Goal: Task Accomplishment & Management: Use online tool/utility

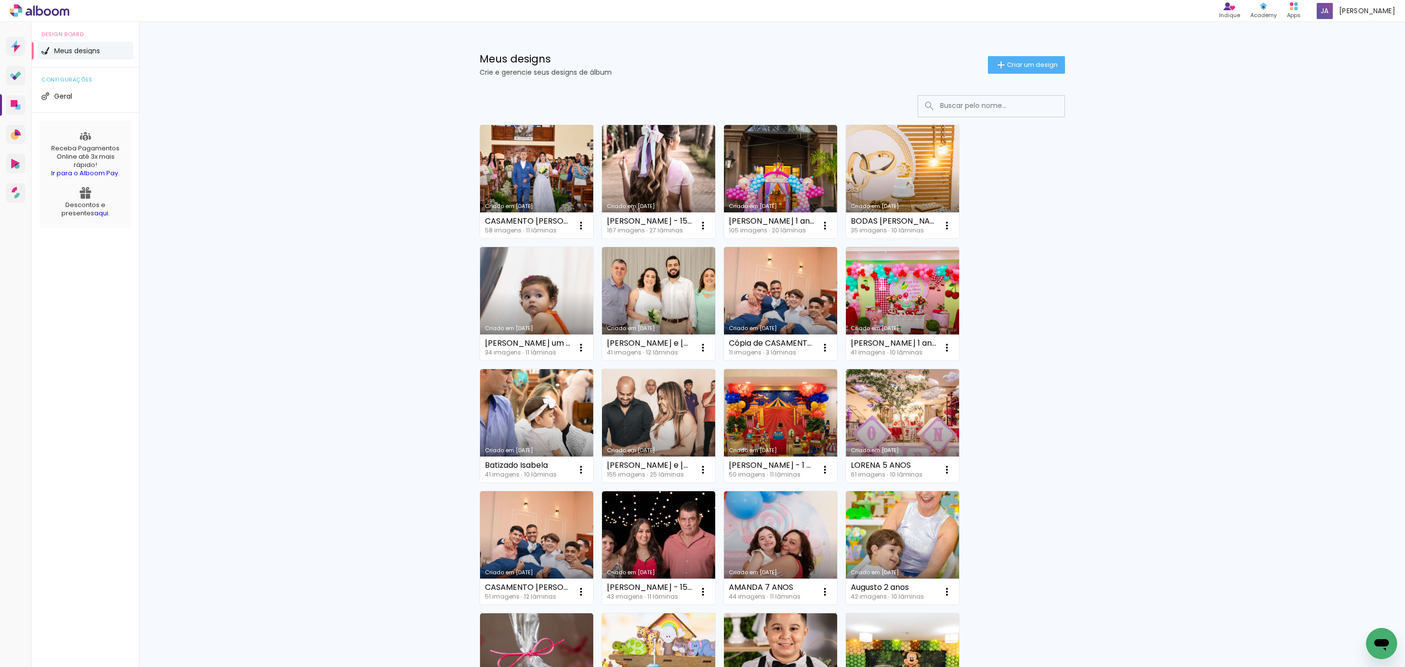
click at [536, 199] on link "Criado em [DATE]" at bounding box center [536, 181] width 113 height 113
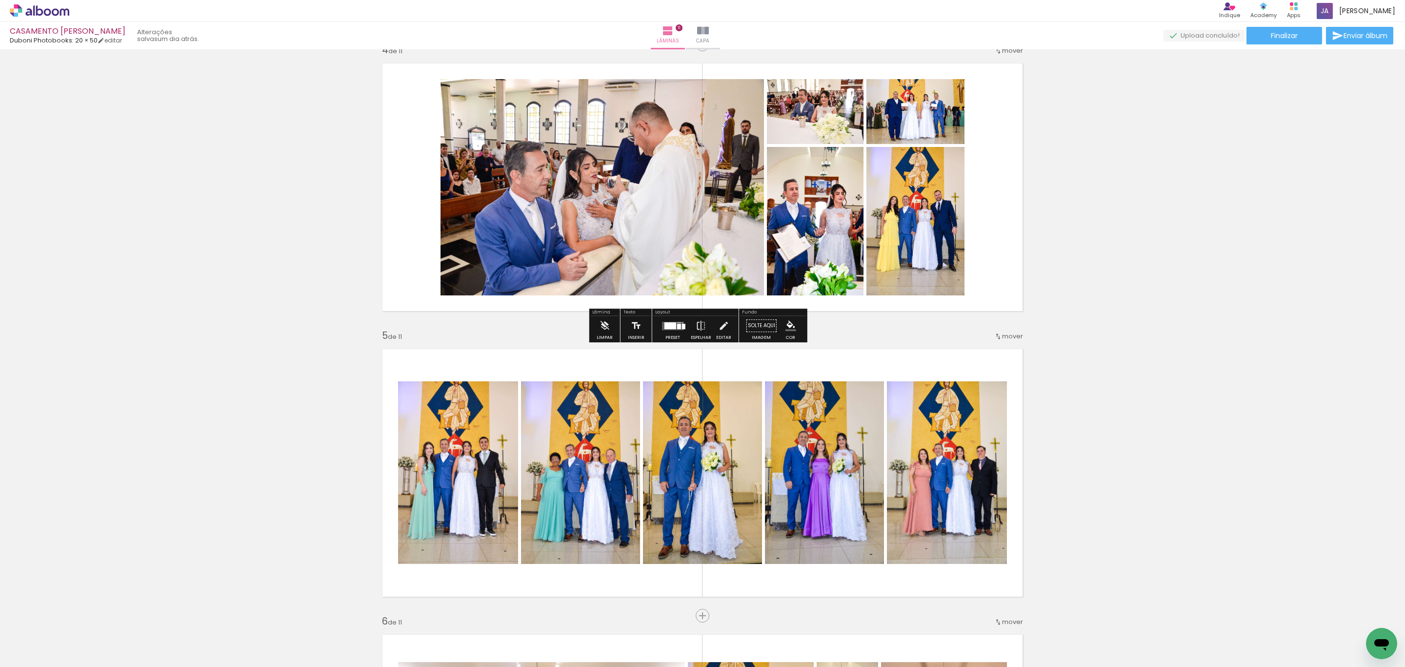
scroll to position [878, 0]
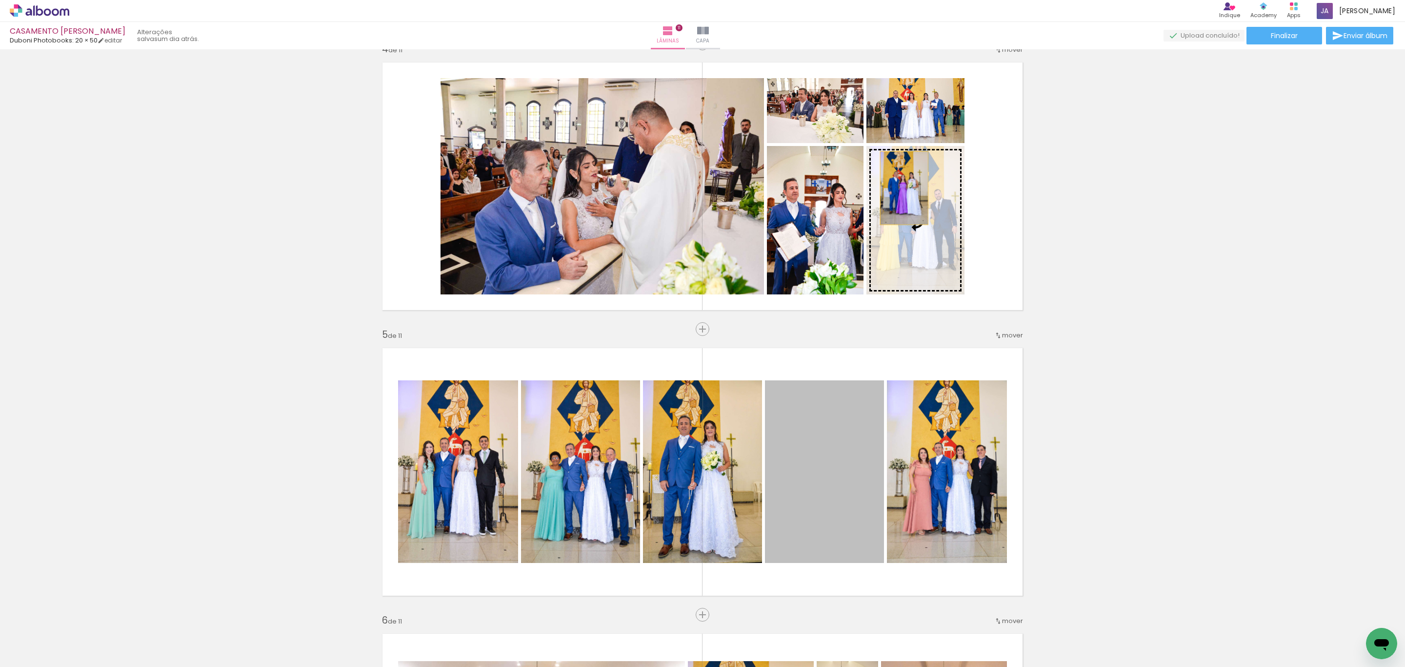
drag, startPoint x: 824, startPoint y: 511, endPoint x: 899, endPoint y: 188, distance: 331.6
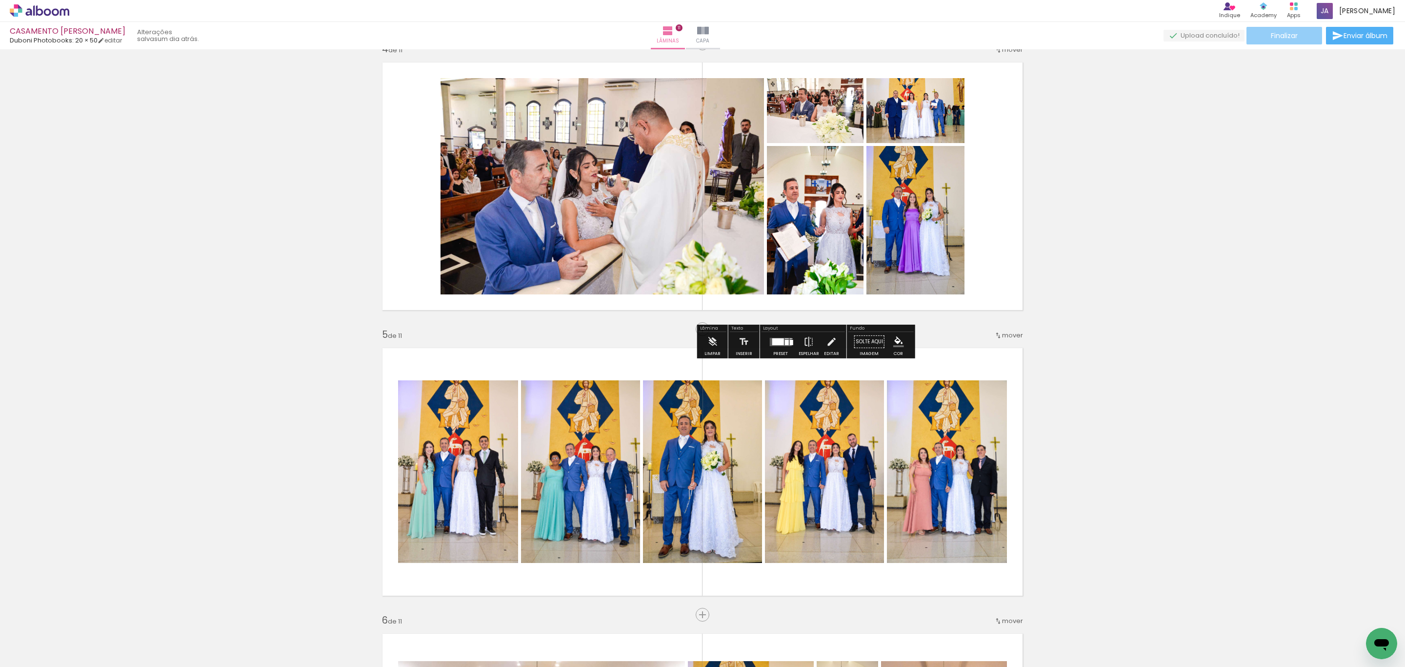
click at [1292, 34] on span "Finalizar" at bounding box center [1284, 35] width 27 height 7
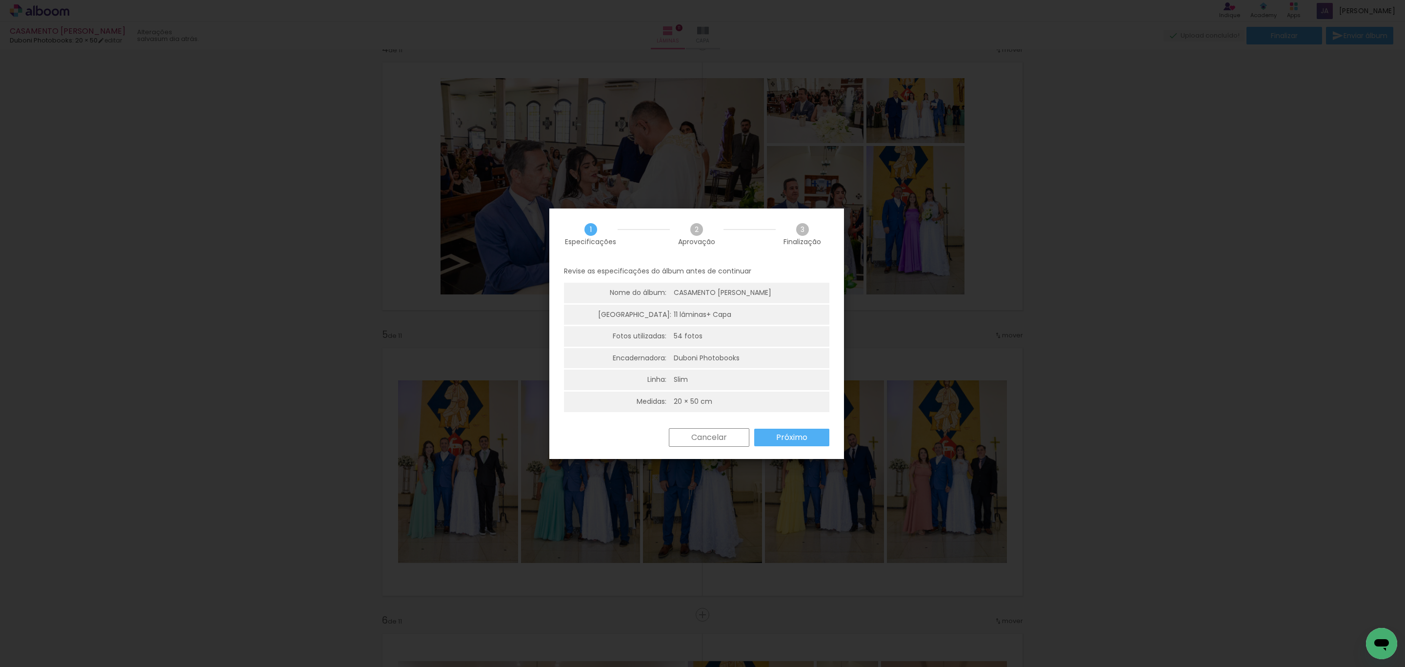
click at [453, 606] on paper-button "Próximo" at bounding box center [425, 634] width 55 height 56
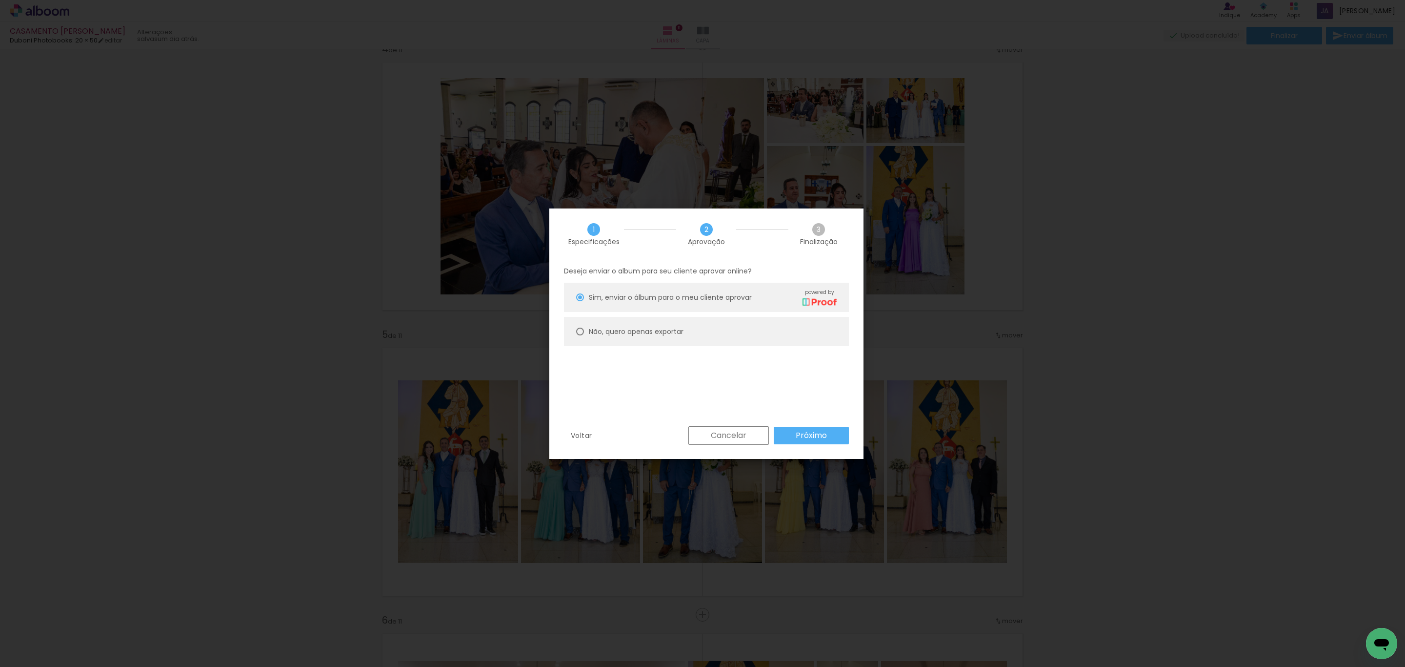
click at [1164, 609] on paper-button "Próximo" at bounding box center [1169, 614] width 10 height 10
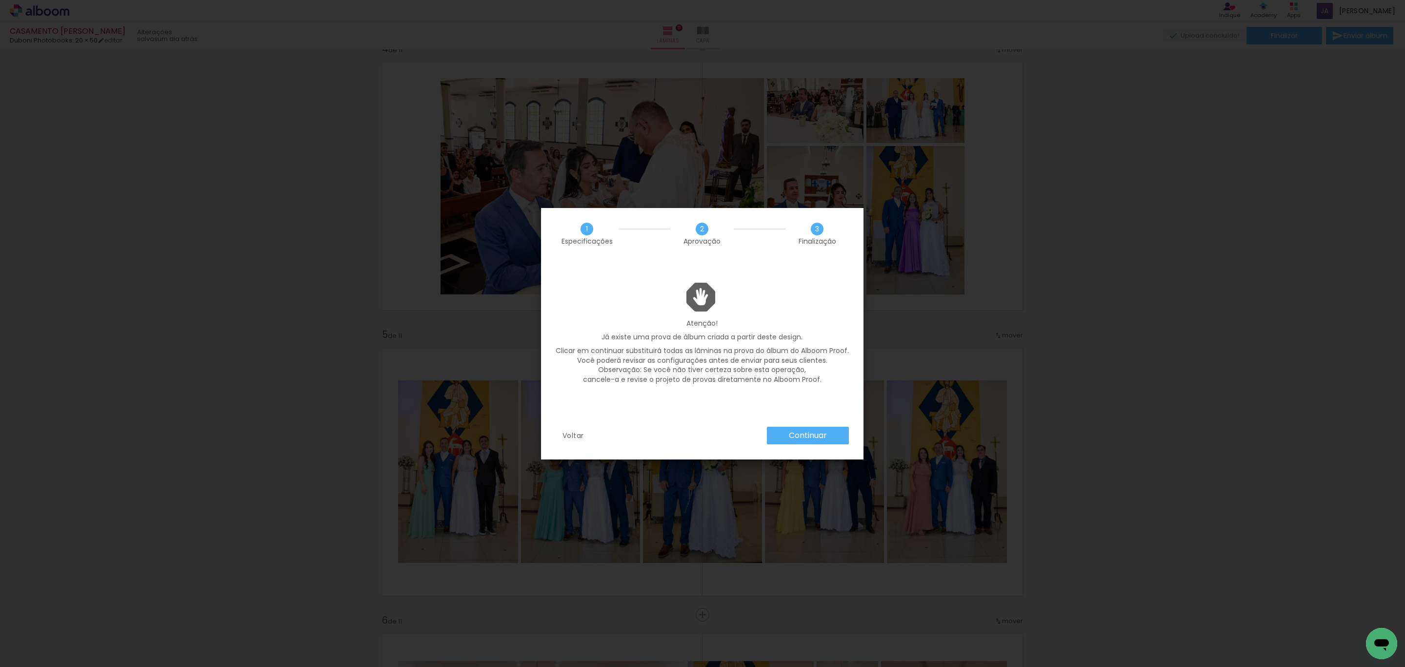
click at [0, 0] on slot "Continuar" at bounding box center [0, 0] width 0 height 0
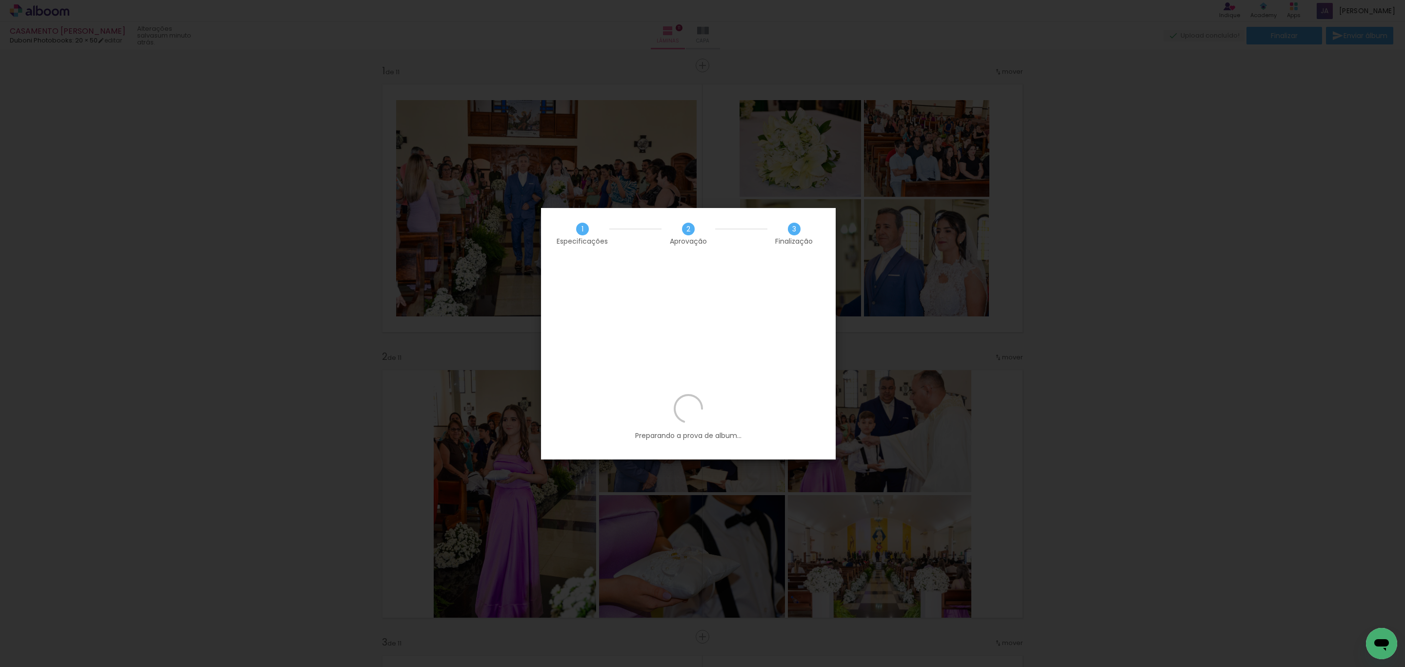
scroll to position [878, 0]
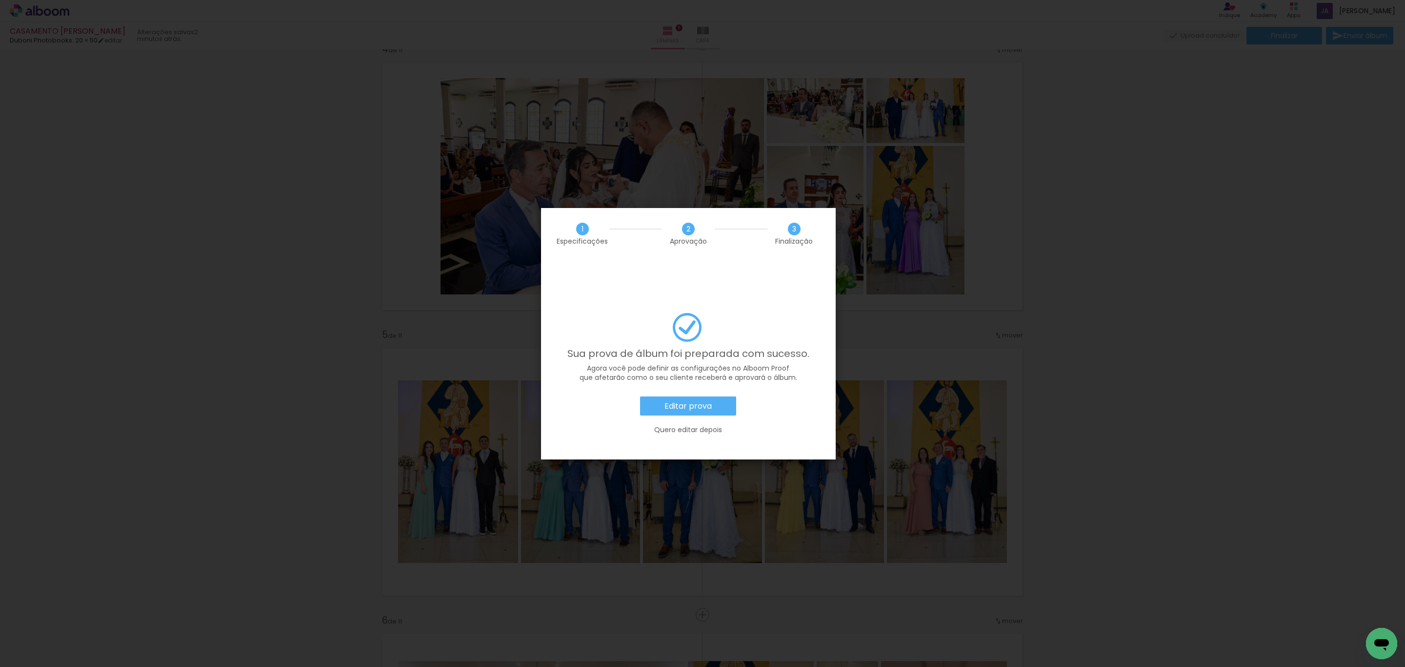
click at [0, 0] on slot "Editar prova" at bounding box center [0, 0] width 0 height 0
